Goal: Task Accomplishment & Management: Manage account settings

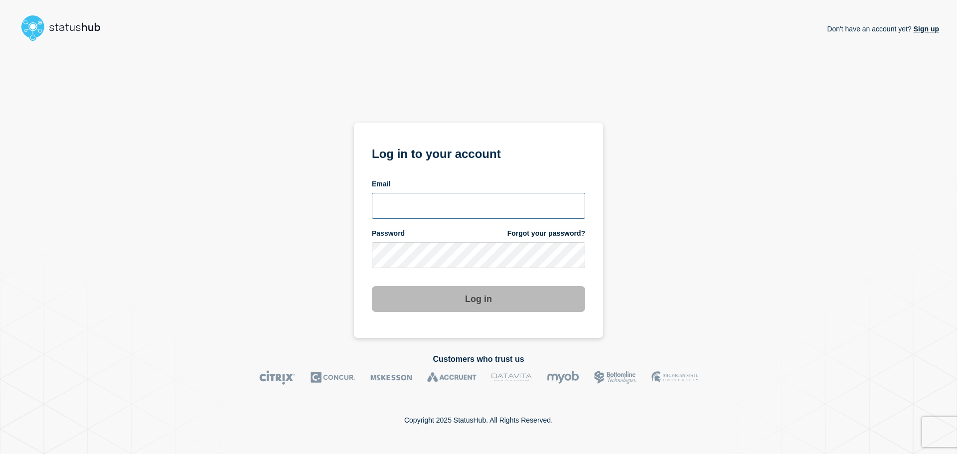
paste input "[EMAIL_ADDRESS][DOMAIN_NAME]"
type input "[EMAIL_ADDRESS][DOMAIN_NAME]"
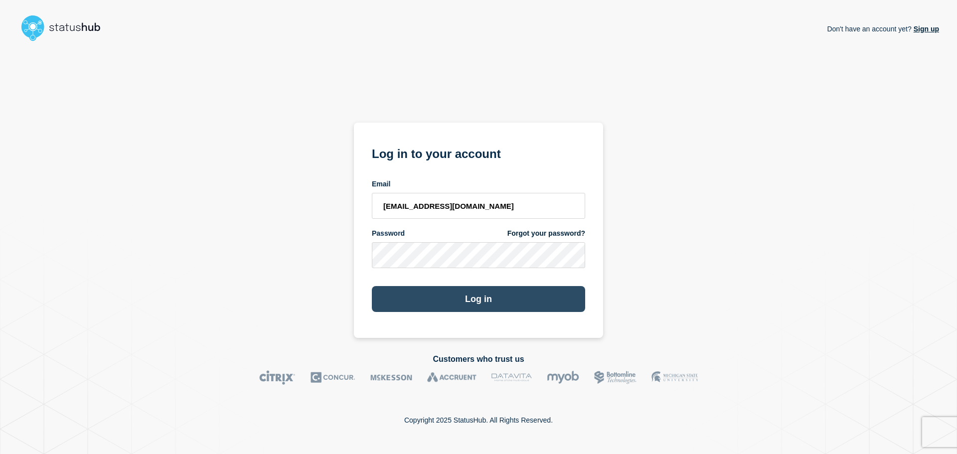
click at [487, 300] on button "Log in" at bounding box center [478, 299] width 213 height 26
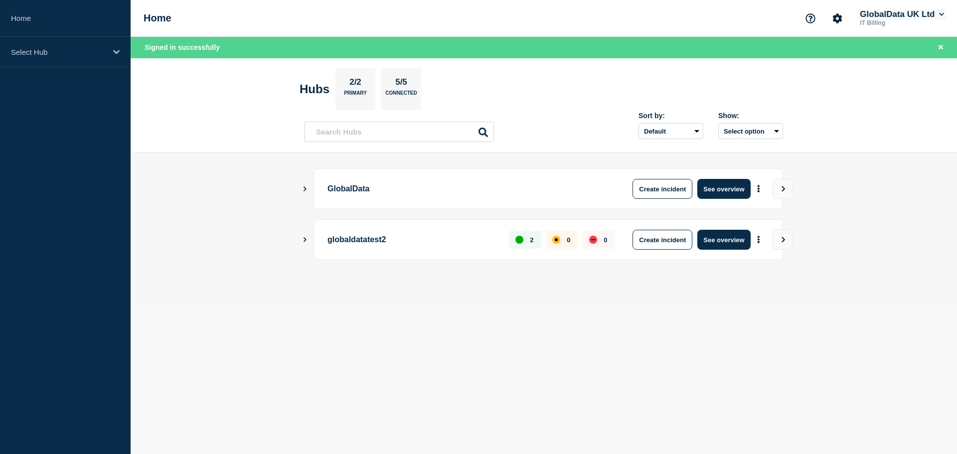
click at [941, 16] on icon at bounding box center [941, 14] width 5 height 6
click at [838, 16] on icon "Account settings" at bounding box center [837, 17] width 9 height 9
click at [824, 88] on section "Account settings Team Members General Settings Billing" at bounding box center [836, 65] width 86 height 69
click at [823, 83] on link "Billing" at bounding box center [820, 84] width 20 height 8
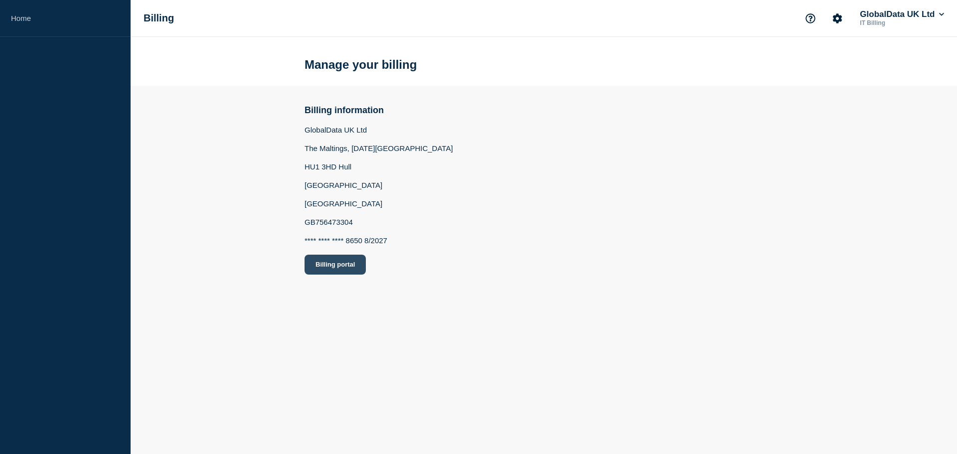
click at [329, 266] on button "Billing portal" at bounding box center [335, 265] width 61 height 20
